Goal: Information Seeking & Learning: Learn about a topic

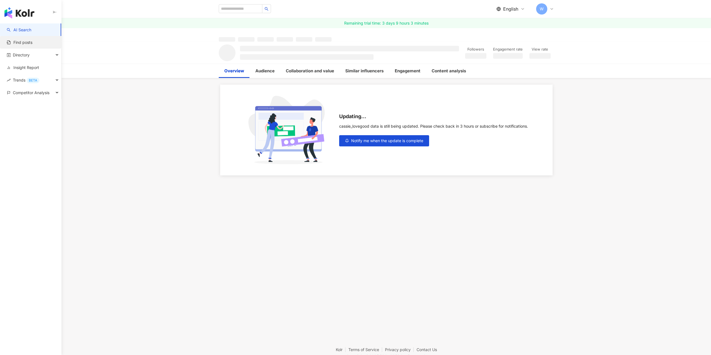
click at [23, 40] on link "Find posts" at bounding box center [20, 43] width 26 height 6
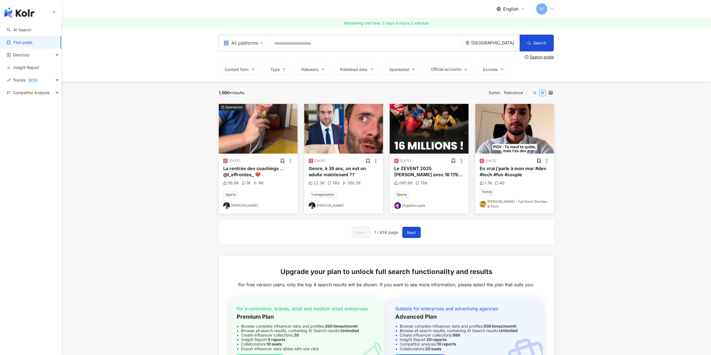
click at [310, 43] on input "search" at bounding box center [366, 43] width 190 height 12
click at [264, 43] on div "All platforms" at bounding box center [244, 43] width 46 height 16
click at [249, 68] on div "Instagram" at bounding box center [243, 68] width 37 height 7
click at [287, 41] on input "search" at bounding box center [366, 43] width 190 height 12
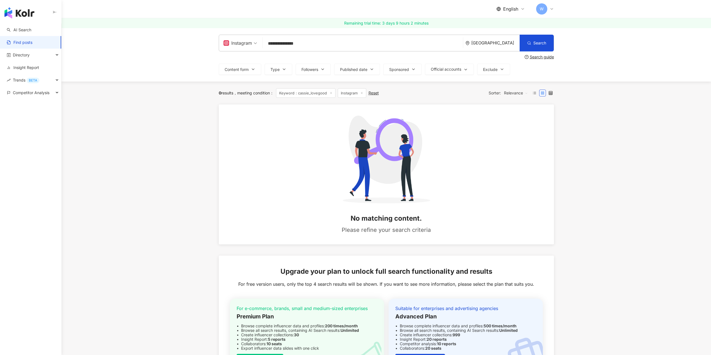
click at [284, 43] on input "**********" at bounding box center [363, 43] width 196 height 12
type input "**********"
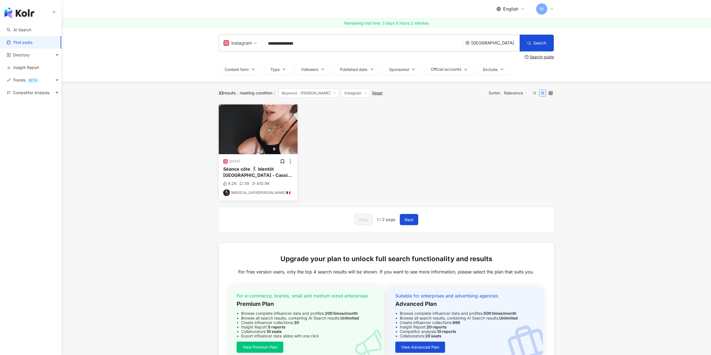
click at [248, 129] on img "button" at bounding box center [258, 130] width 79 height 50
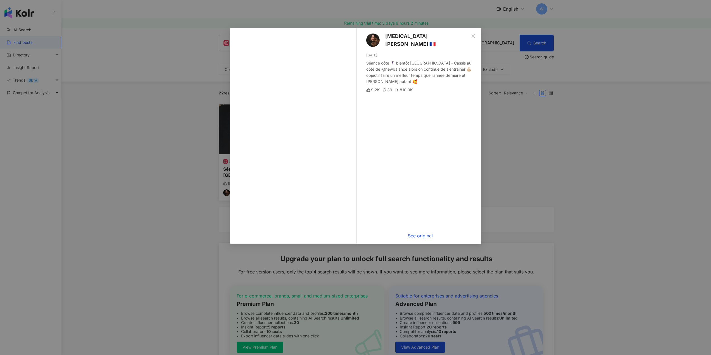
click at [503, 144] on div "Alexia Mori 🇫🇷 10/17/24 Séance côte 🏃🏻‍♀️ bientôt Marseille - Cassis au côté de…" at bounding box center [355, 177] width 711 height 355
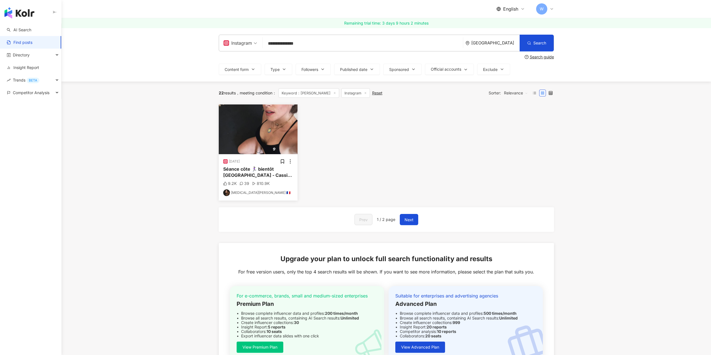
click at [380, 93] on div "Reset" at bounding box center [377, 93] width 10 height 4
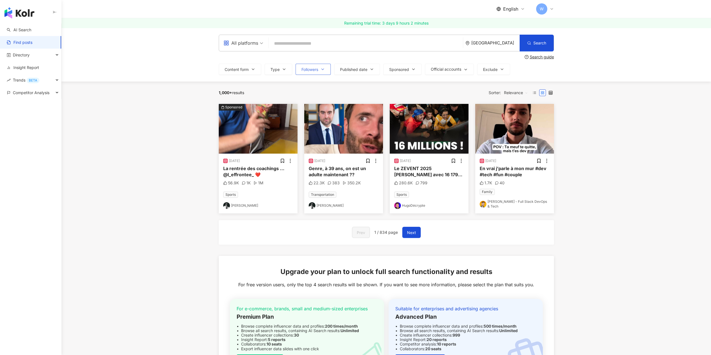
click at [316, 72] on button "Followers" at bounding box center [313, 69] width 35 height 11
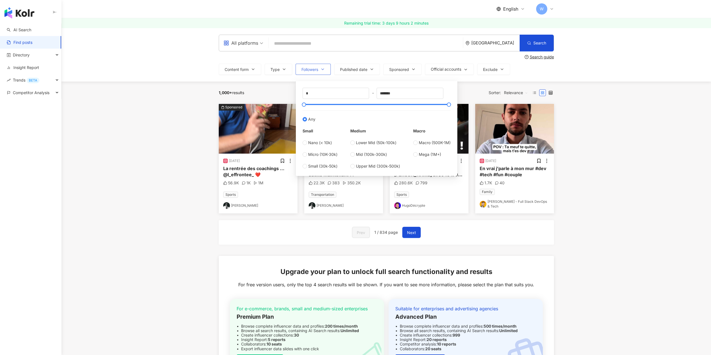
click at [316, 72] on button "Followers" at bounding box center [313, 69] width 35 height 11
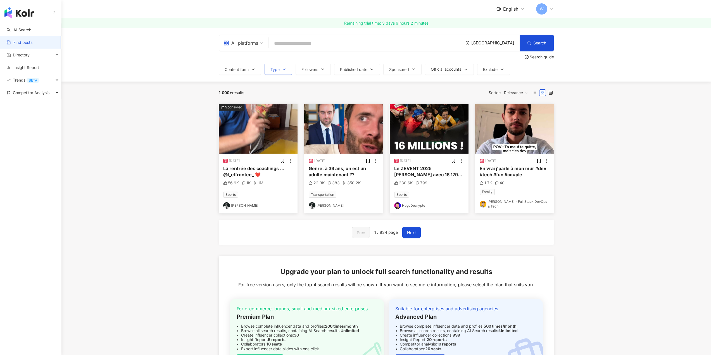
click at [289, 67] on button "Type" at bounding box center [279, 69] width 28 height 11
click at [599, 64] on div "All platforms France Search Search guide Content form Type Search or select typ…" at bounding box center [386, 55] width 650 height 54
click at [30, 55] on span "Directory" at bounding box center [21, 55] width 17 height 13
click at [29, 65] on link "Management" at bounding box center [25, 68] width 24 height 6
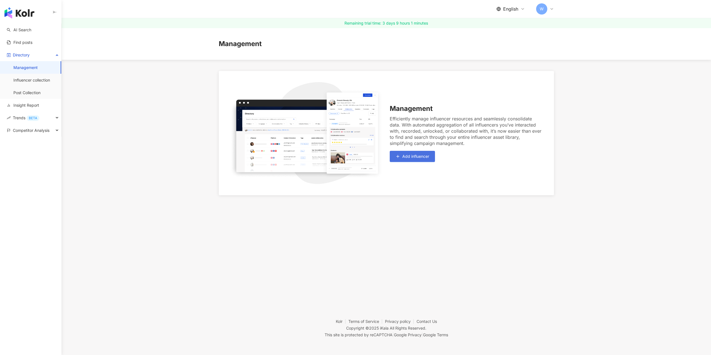
click at [396, 157] on icon "button" at bounding box center [398, 156] width 4 height 4
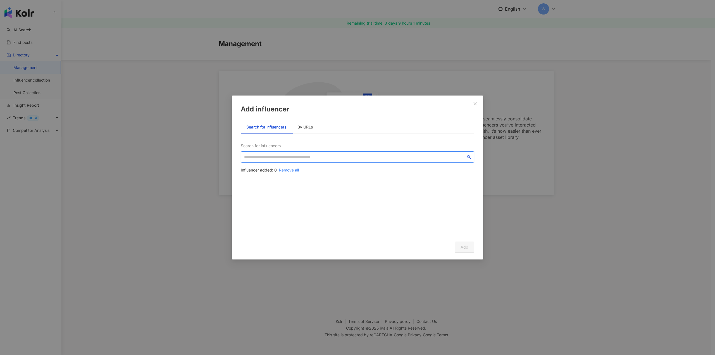
click at [336, 158] on input "search" at bounding box center [355, 157] width 222 height 6
type input "*"
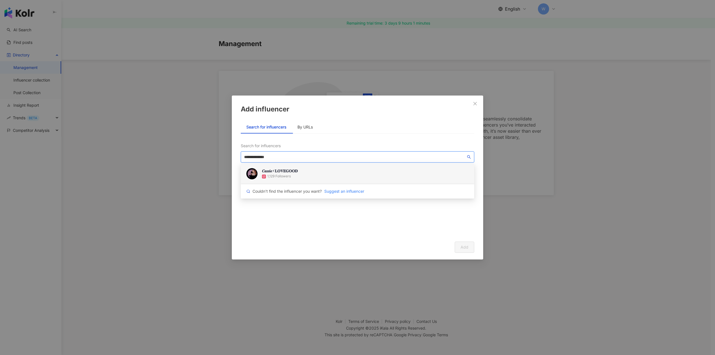
click at [284, 177] on div "1,129 Followers" at bounding box center [278, 176] width 23 height 5
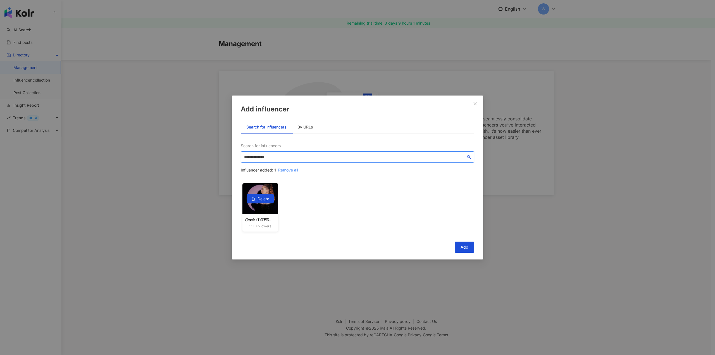
type input "**********"
click at [266, 199] on span "Delete" at bounding box center [264, 199] width 12 height 9
click at [289, 157] on input "**********" at bounding box center [355, 157] width 222 height 6
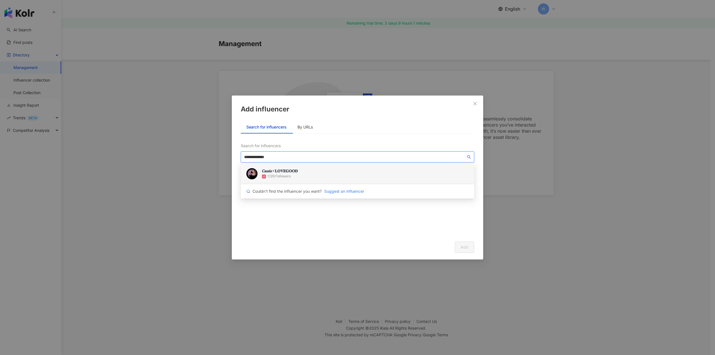
click at [285, 176] on div "1,129 Followers" at bounding box center [278, 176] width 23 height 5
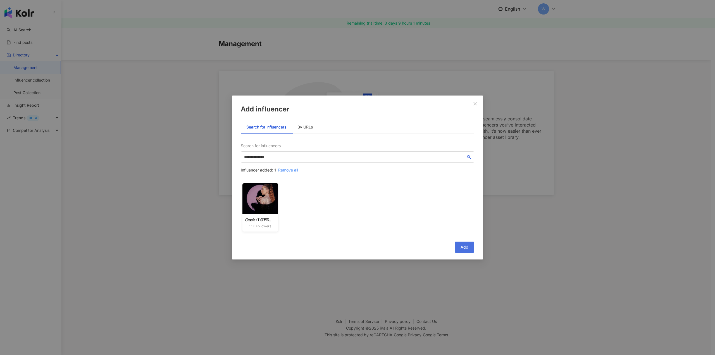
click at [466, 244] on button "Add" at bounding box center [465, 247] width 20 height 11
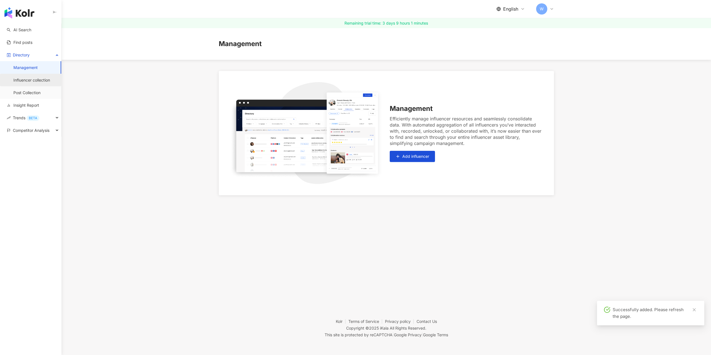
click at [46, 79] on link "Influencer collection" at bounding box center [31, 80] width 37 height 6
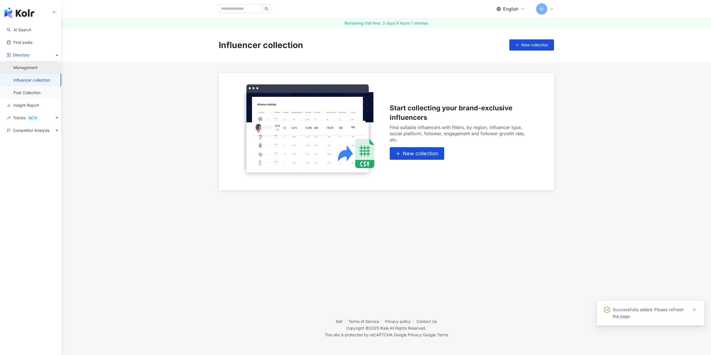
click at [38, 68] on link "Management" at bounding box center [25, 68] width 24 height 6
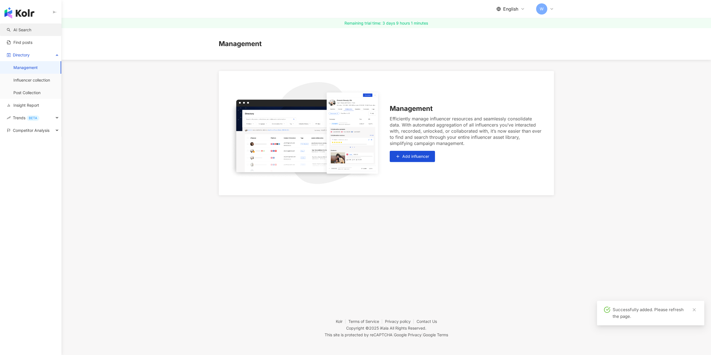
click at [31, 27] on link "AI Search" at bounding box center [19, 30] width 25 height 6
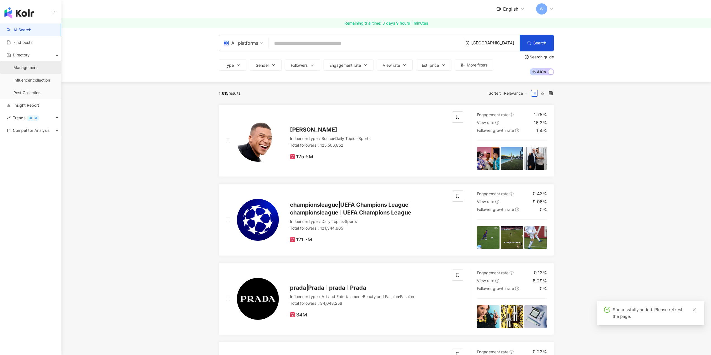
click at [36, 66] on link "Management" at bounding box center [25, 68] width 24 height 6
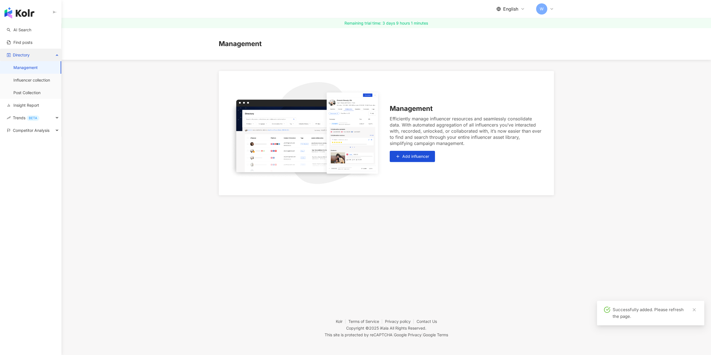
click at [35, 54] on div "Directory" at bounding box center [30, 55] width 61 height 13
click at [42, 129] on span "Competitor Analysis" at bounding box center [31, 130] width 37 height 13
click at [38, 142] on link "Account analysis" at bounding box center [28, 143] width 31 height 6
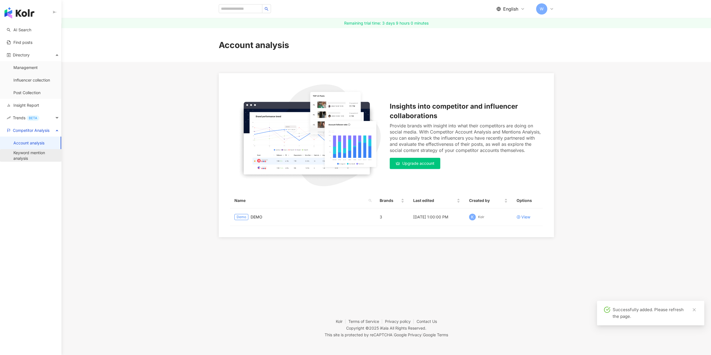
click at [38, 154] on link "Keyword mention analysis" at bounding box center [34, 155] width 43 height 11
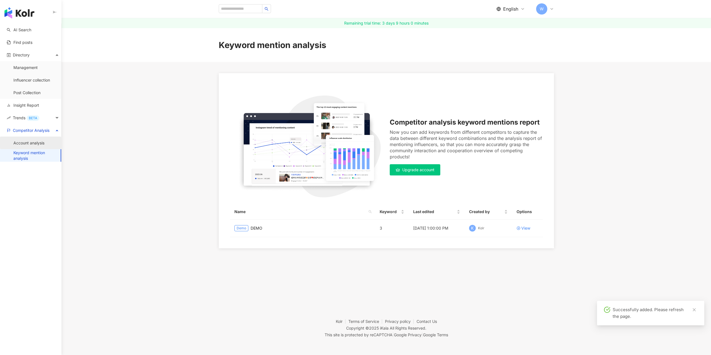
click at [37, 146] on link "Account analysis" at bounding box center [28, 143] width 31 height 6
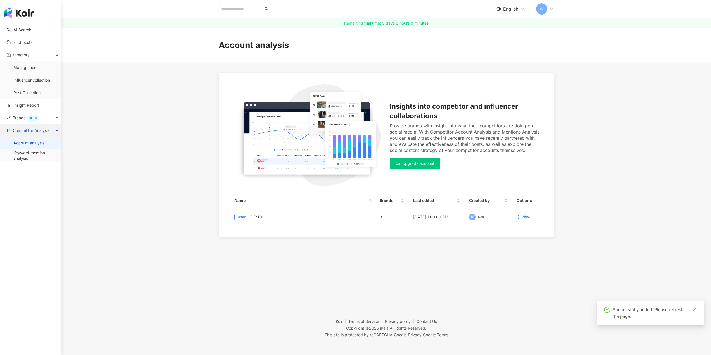
click at [34, 124] on span "Competitor Analysis" at bounding box center [31, 130] width 37 height 13
click at [230, 10] on input "search" at bounding box center [241, 8] width 44 height 9
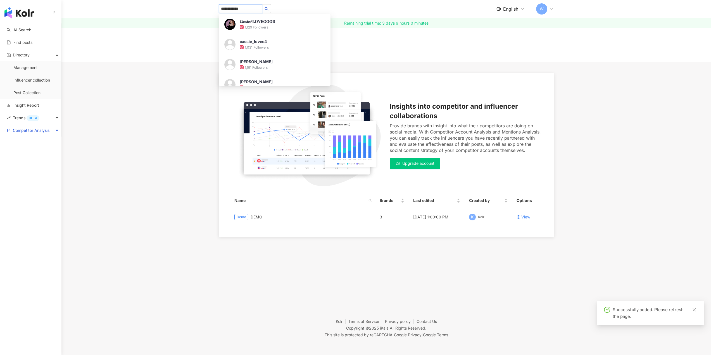
type input "**********"
click at [257, 22] on div "𝑪𝒂𝒔𝒔𝒊𝒆⚡𝐋𝐎𝐕𝐄𝐆𝐎𝐎𝐃" at bounding box center [258, 22] width 36 height 6
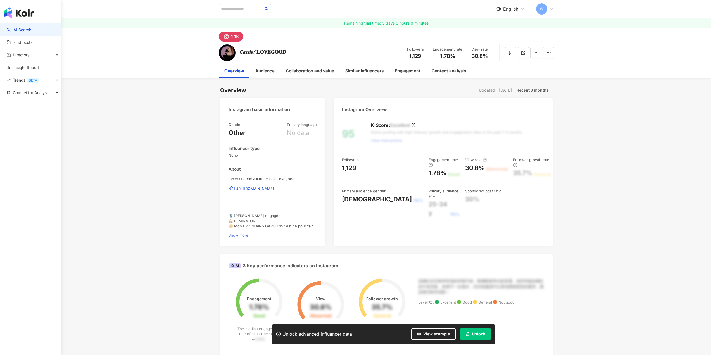
click at [248, 233] on span "Show more" at bounding box center [239, 235] width 20 height 4
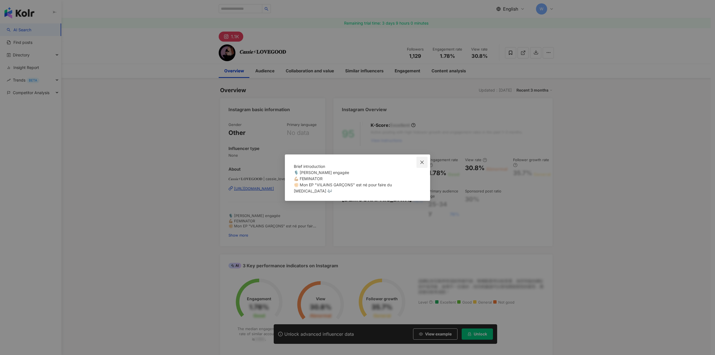
click at [423, 161] on icon "close" at bounding box center [422, 162] width 3 height 3
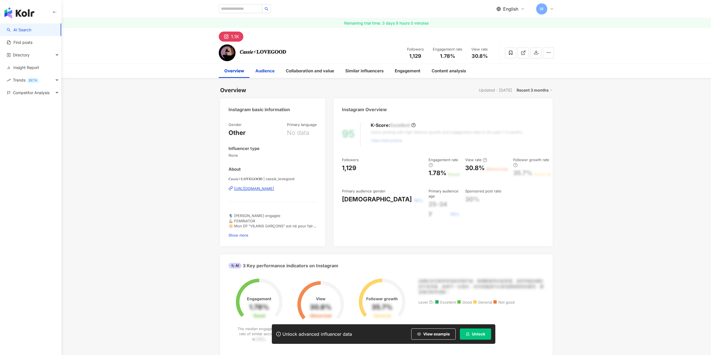
click at [268, 70] on div "Audience" at bounding box center [264, 71] width 19 height 7
click at [407, 71] on div "Engagement" at bounding box center [408, 71] width 26 height 7
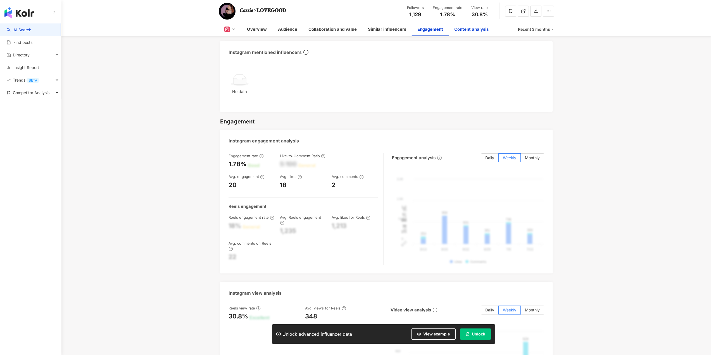
click at [458, 31] on div "Content analysis" at bounding box center [471, 29] width 34 height 7
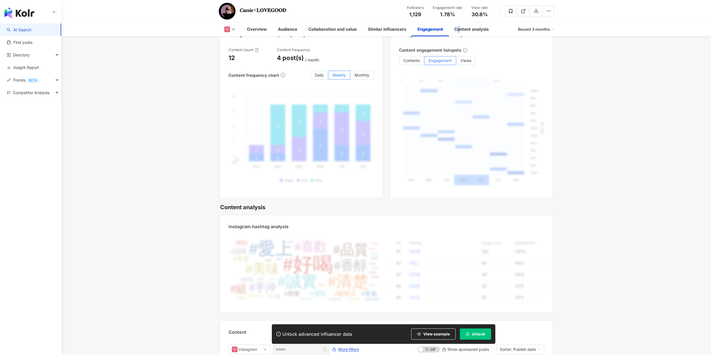
scroll to position [1655, 0]
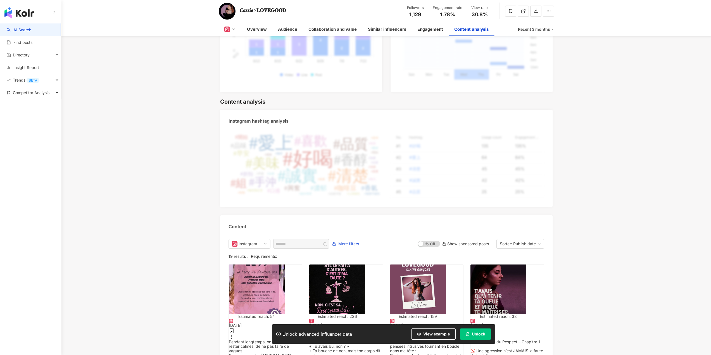
click at [533, 240] on div "Sorter: Publish date" at bounding box center [518, 244] width 36 height 9
click at [523, 181] on div "Publish date" at bounding box center [523, 180] width 45 height 6
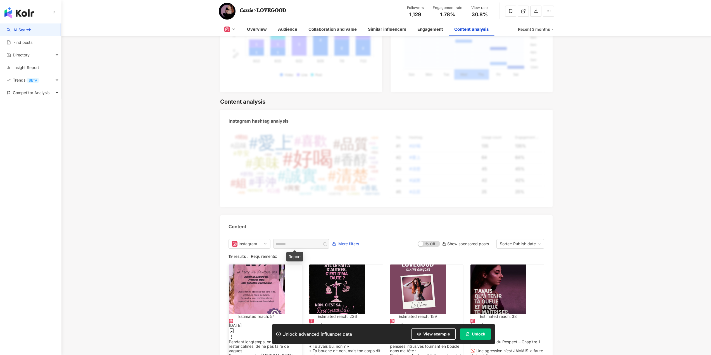
click at [234, 334] on icon at bounding box center [232, 337] width 6 height 6
click at [315, 334] on icon at bounding box center [312, 337] width 6 height 6
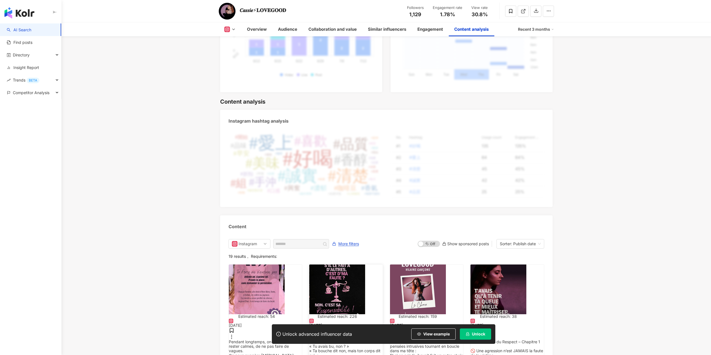
click at [357, 265] on img "button" at bounding box center [337, 290] width 56 height 50
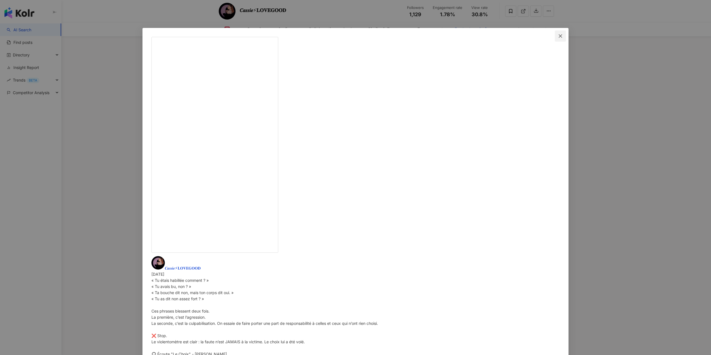
click at [558, 35] on icon "close" at bounding box center [560, 36] width 4 height 4
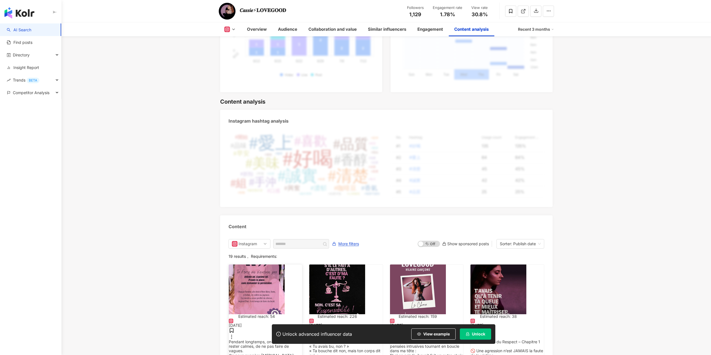
click at [251, 265] on img "button" at bounding box center [257, 290] width 56 height 50
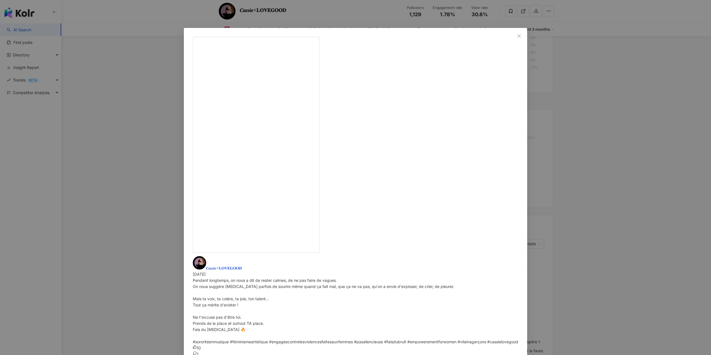
click at [185, 191] on div "𝑪𝒂𝒔𝒔𝒊𝒆⚡𝐋𝐎𝐕𝐄𝐆𝐎𝐎𝐃 [DATE] Pendant longtemps, on nous a dit de rester calmes, de ne…" at bounding box center [355, 177] width 711 height 355
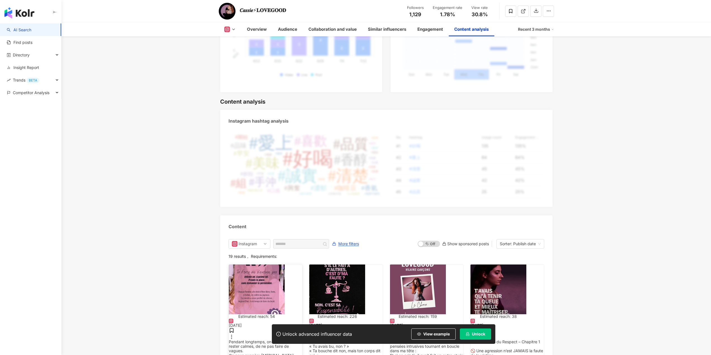
click at [269, 265] on img "button" at bounding box center [257, 290] width 56 height 50
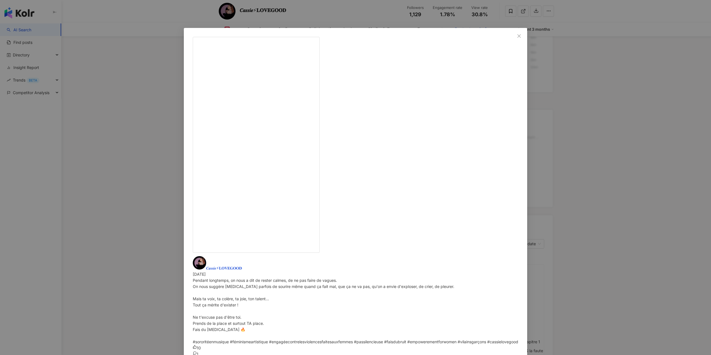
click at [186, 179] on div "𝑪𝒂𝒔𝒔𝒊𝒆⚡𝐋𝐎𝐕𝐄𝐆𝐎𝐎𝐃 [DATE] Pendant longtemps, on nous a dit de rester calmes, de ne…" at bounding box center [355, 177] width 711 height 355
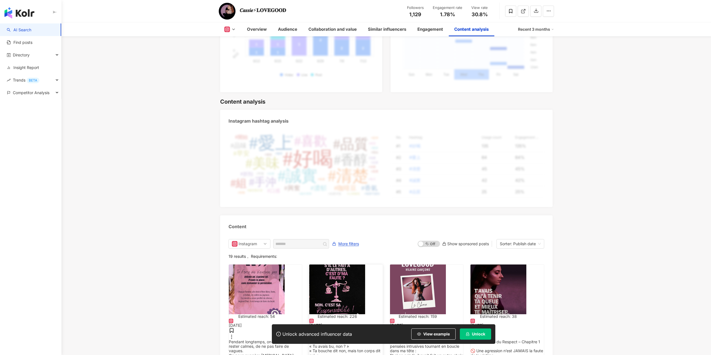
click at [350, 265] on img "button" at bounding box center [337, 290] width 56 height 50
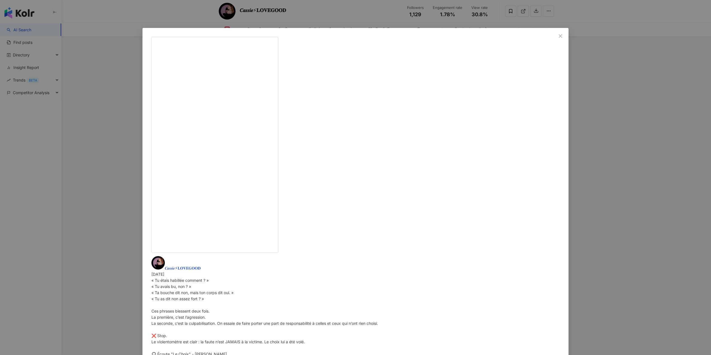
click at [195, 165] on div "𝑪𝒂𝒔𝒔𝒊𝒆⚡𝐋𝐎𝐕𝐄𝐆𝐎𝐎𝐃 [DATE] « Tu étais habillée comment ? » « Tu avais bu, non ? » «…" at bounding box center [355, 177] width 711 height 355
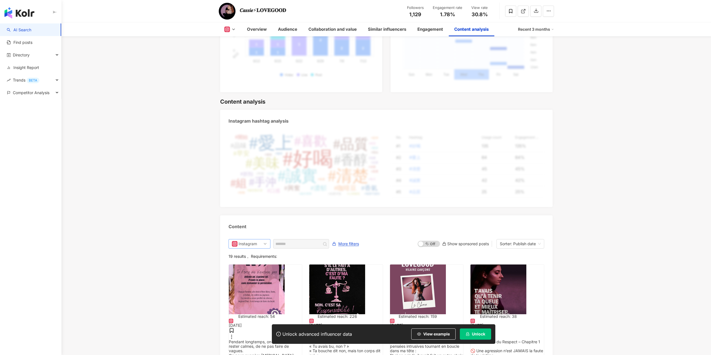
click at [264, 240] on span "Instagram" at bounding box center [249, 244] width 35 height 9
click at [258, 253] on div "All platforms" at bounding box center [249, 256] width 18 height 6
click at [535, 240] on div "Sorter: Publish date" at bounding box center [518, 244] width 36 height 9
click at [519, 180] on div "Publish date" at bounding box center [523, 180] width 45 height 6
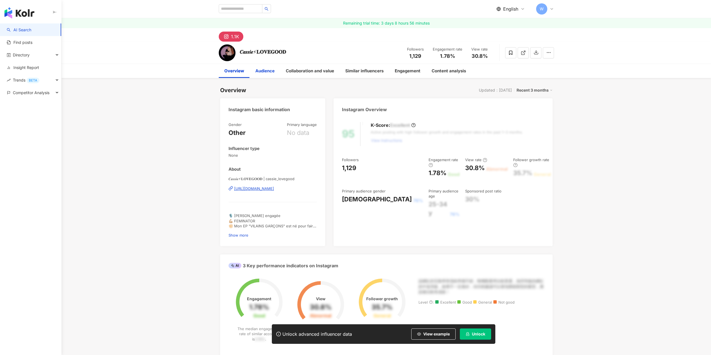
click at [265, 71] on div "Audience" at bounding box center [264, 71] width 19 height 7
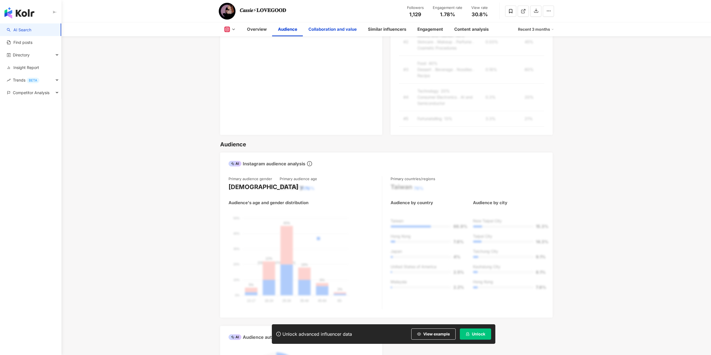
click at [334, 30] on div "Collaboration and value" at bounding box center [333, 29] width 48 height 7
